Goal: Transaction & Acquisition: Book appointment/travel/reservation

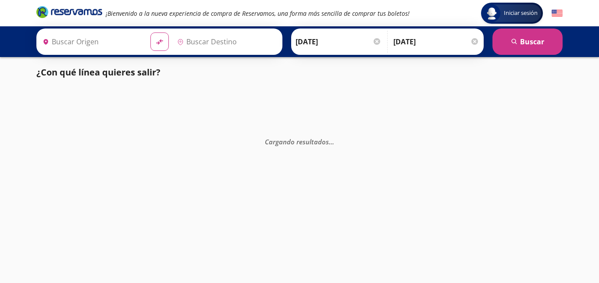
type input "[GEOGRAPHIC_DATA], [GEOGRAPHIC_DATA]"
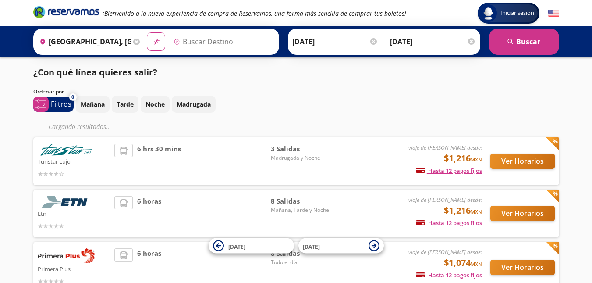
type input "Toluca, [GEOGRAPHIC_DATA]"
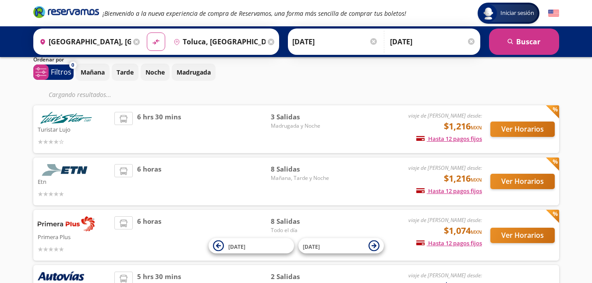
scroll to position [88, 0]
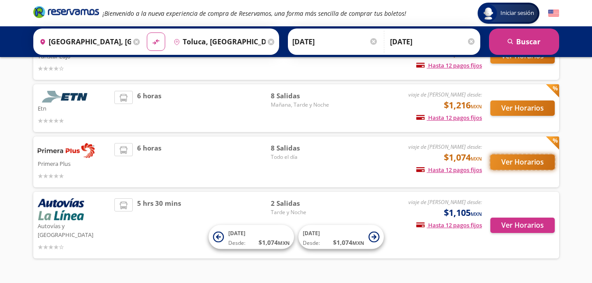
click at [511, 164] on button "Ver Horarios" at bounding box center [522, 161] width 64 height 15
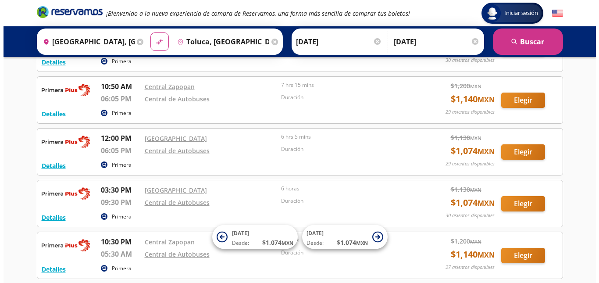
scroll to position [88, 0]
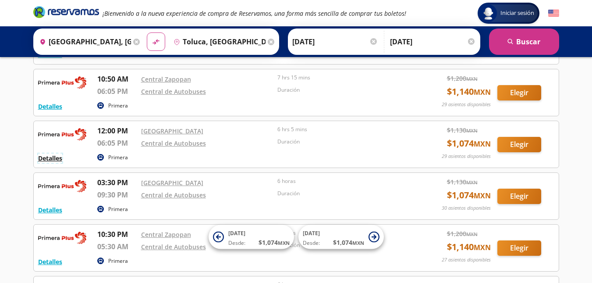
click at [54, 156] on button "Detalles" at bounding box center [50, 157] width 24 height 9
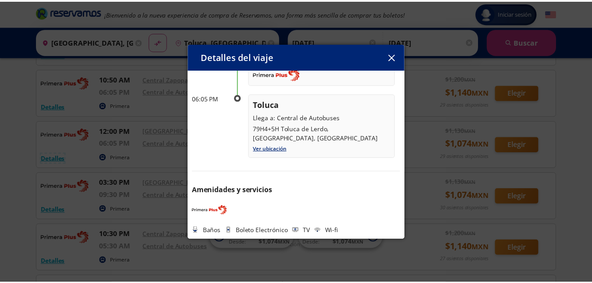
scroll to position [0, 0]
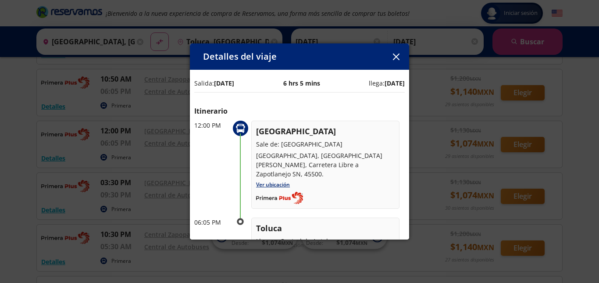
click at [399, 59] on icon "button" at bounding box center [395, 56] width 7 height 7
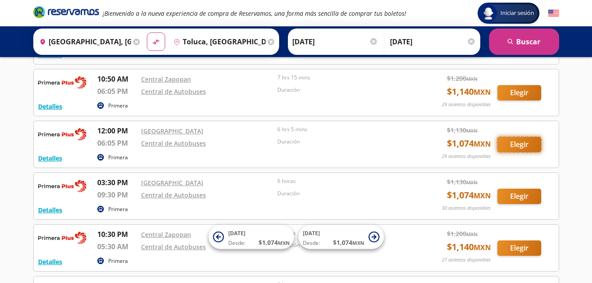
click at [517, 145] on button "Elegir" at bounding box center [519, 144] width 44 height 15
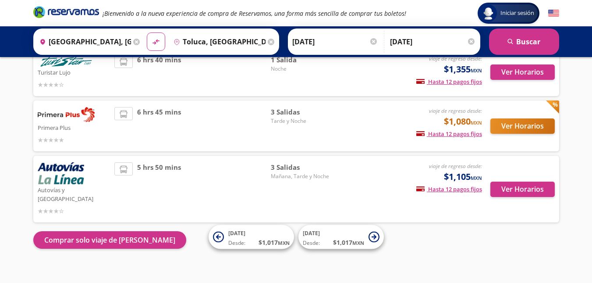
scroll to position [125, 0]
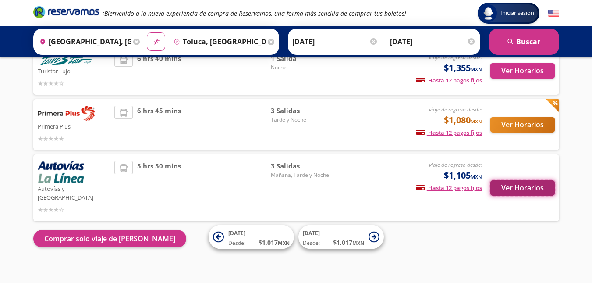
click at [543, 188] on button "Ver Horarios" at bounding box center [522, 187] width 64 height 15
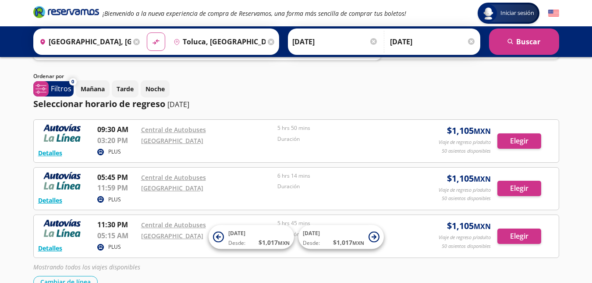
scroll to position [88, 0]
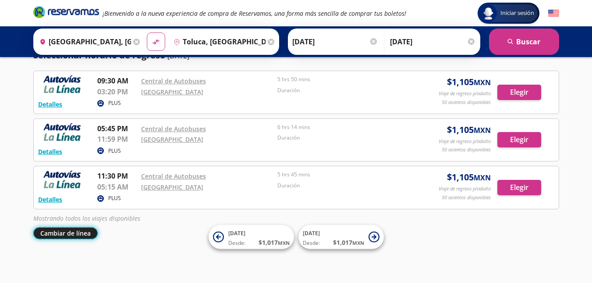
click at [86, 233] on button "Cambiar de línea" at bounding box center [65, 233] width 64 height 12
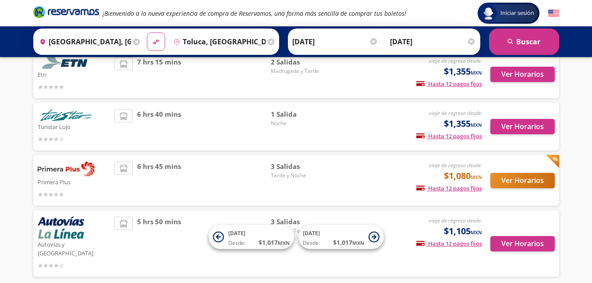
scroll to position [125, 0]
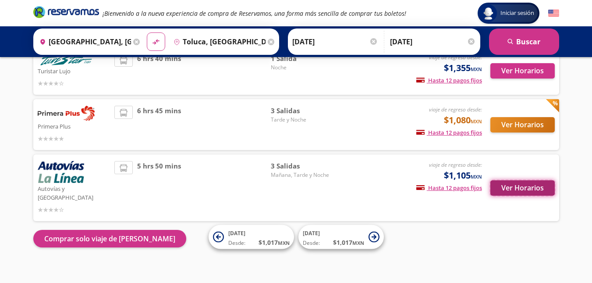
click at [521, 188] on button "Ver Horarios" at bounding box center [522, 187] width 64 height 15
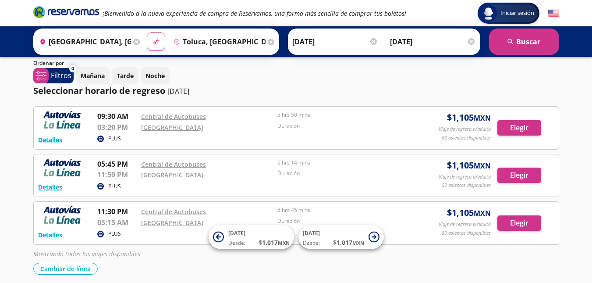
scroll to position [88, 0]
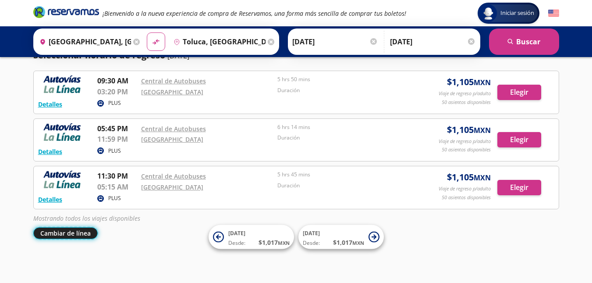
click at [82, 231] on button "Cambiar de línea" at bounding box center [65, 233] width 64 height 12
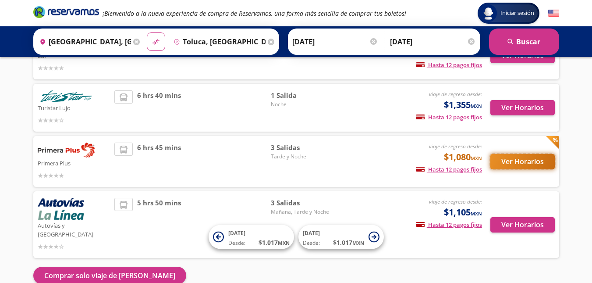
click at [529, 159] on button "Ver Horarios" at bounding box center [522, 161] width 64 height 15
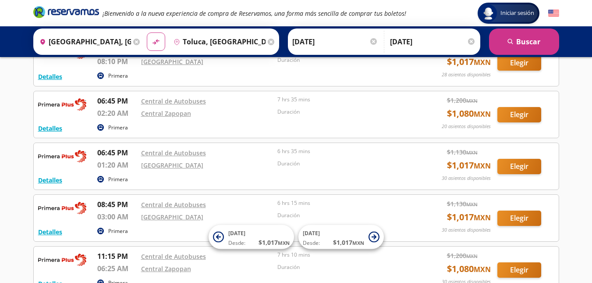
scroll to position [263, 0]
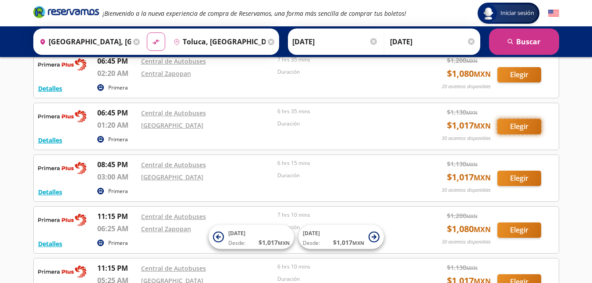
click at [519, 125] on button "Elegir" at bounding box center [519, 126] width 44 height 15
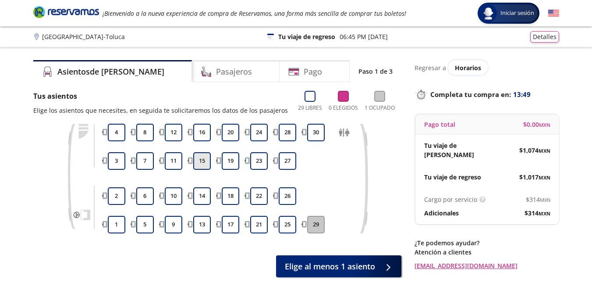
click at [200, 160] on button "15" at bounding box center [202, 161] width 18 height 18
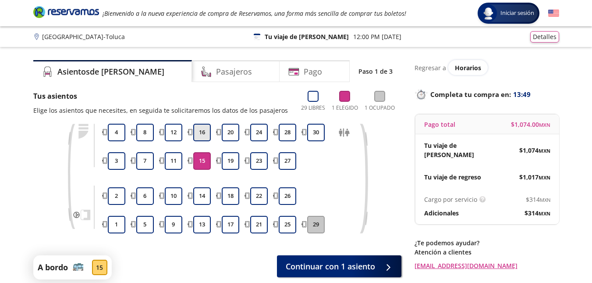
click at [205, 131] on button "16" at bounding box center [202, 133] width 18 height 18
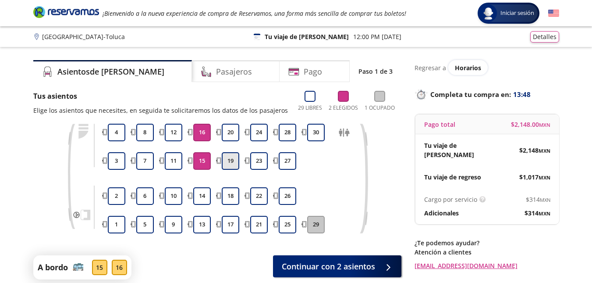
click at [227, 157] on button "19" at bounding box center [231, 161] width 18 height 18
click at [230, 130] on button "20" at bounding box center [231, 133] width 18 height 18
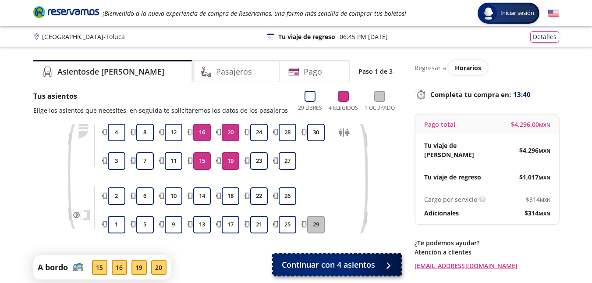
click at [352, 262] on span "Continuar con 4 asientos" at bounding box center [328, 265] width 93 height 12
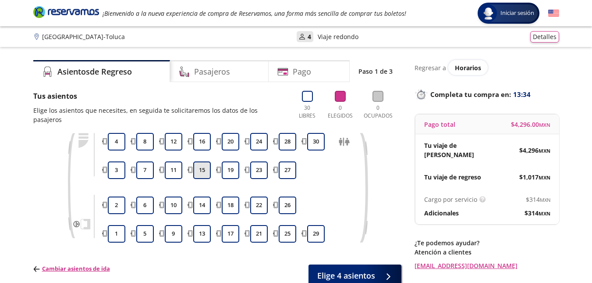
click at [204, 162] on button "15" at bounding box center [202, 170] width 18 height 18
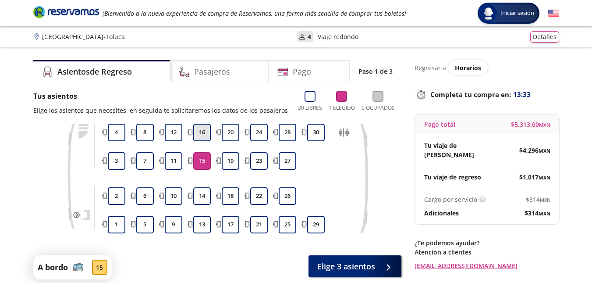
click at [201, 135] on button "16" at bounding box center [202, 133] width 18 height 18
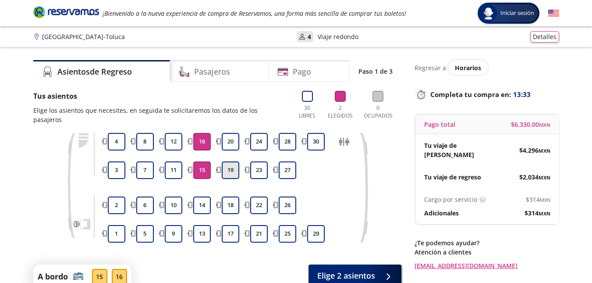
click at [235, 164] on button "19" at bounding box center [231, 170] width 18 height 18
click at [235, 133] on button "20" at bounding box center [231, 142] width 18 height 18
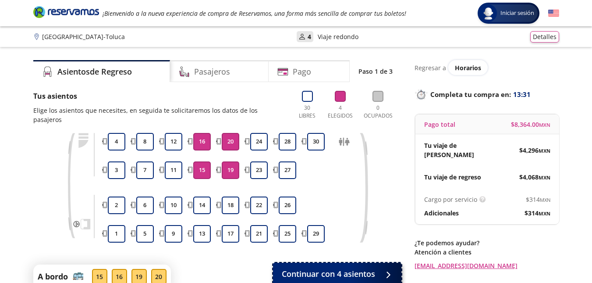
click at [369, 268] on span "Continuar con 4 asientos" at bounding box center [328, 274] width 93 height 12
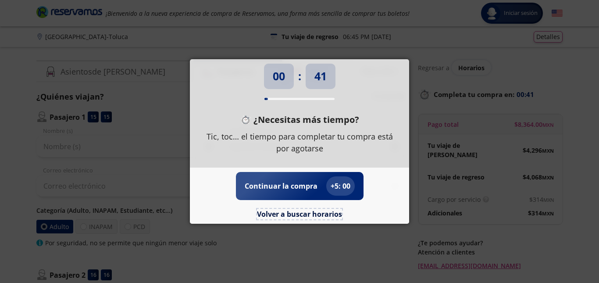
click at [319, 213] on button "Volver a buscar horarios" at bounding box center [299, 214] width 85 height 11
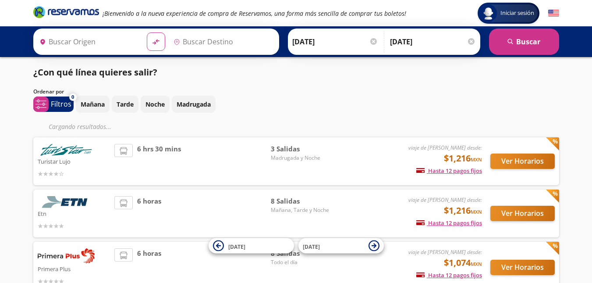
type input "[GEOGRAPHIC_DATA], [GEOGRAPHIC_DATA]"
type input "Toluca, [GEOGRAPHIC_DATA]"
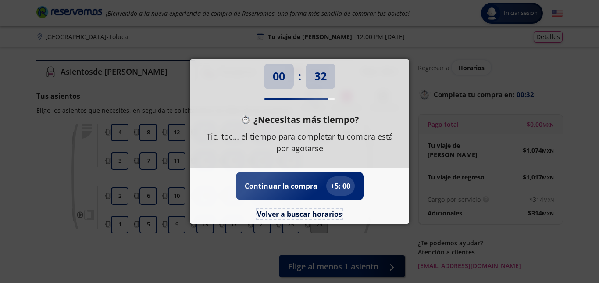
click at [299, 210] on button "Volver a buscar horarios" at bounding box center [299, 214] width 85 height 11
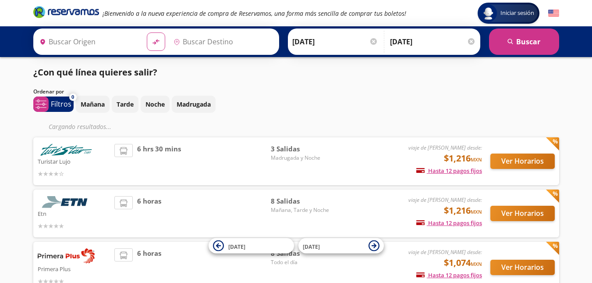
type input "[GEOGRAPHIC_DATA], [GEOGRAPHIC_DATA]"
type input "Toluca, [GEOGRAPHIC_DATA]"
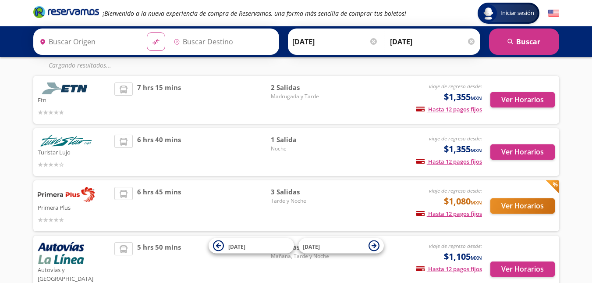
scroll to position [125, 0]
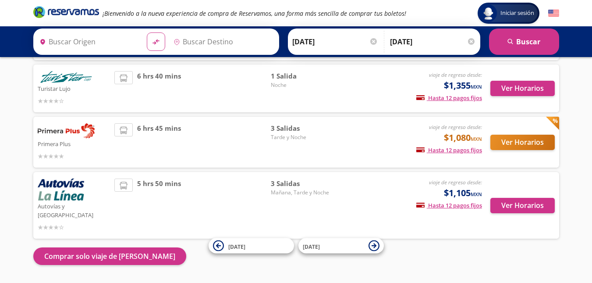
type input "[GEOGRAPHIC_DATA], [GEOGRAPHIC_DATA]"
type input "Toluca, [GEOGRAPHIC_DATA]"
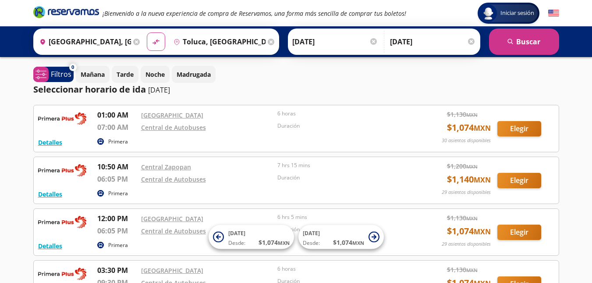
scroll to position [88, 0]
